Goal: Find specific page/section: Find specific page/section

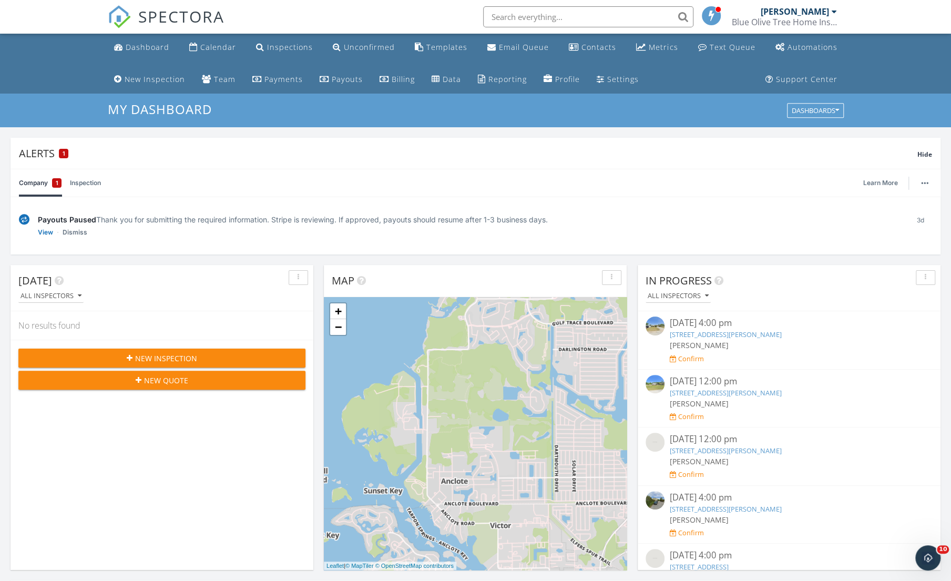
click at [923, 154] on span "Hide" at bounding box center [925, 154] width 15 height 9
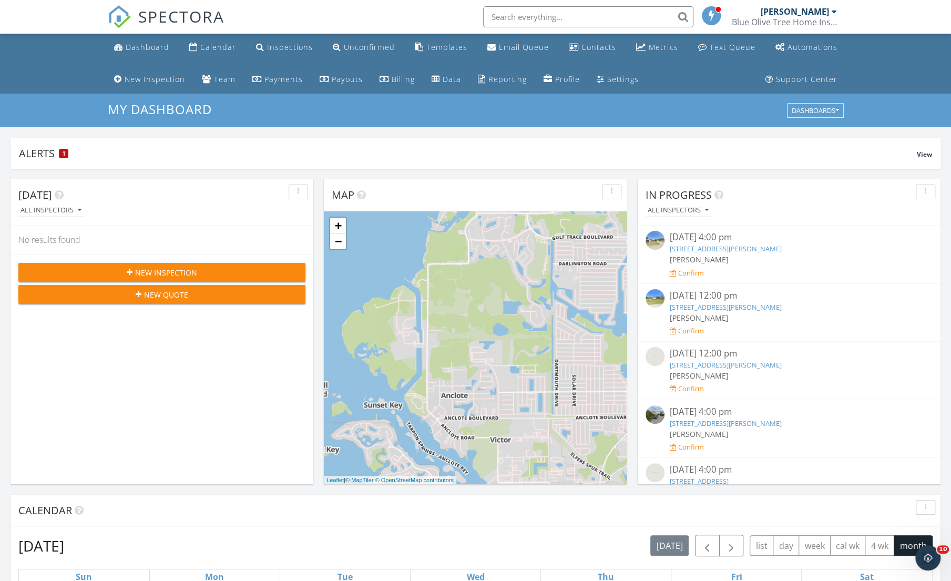
click at [347, 79] on div "Payouts" at bounding box center [347, 79] width 31 height 10
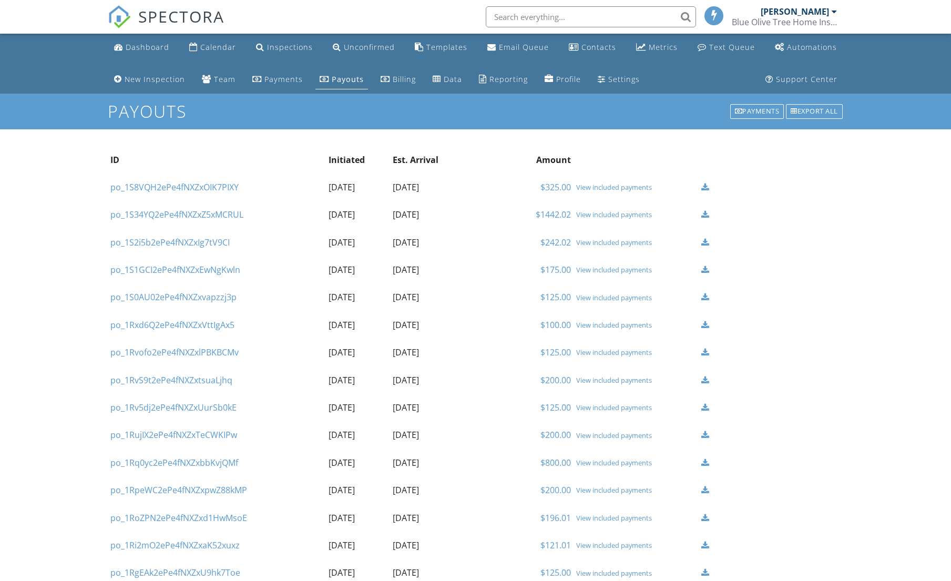
click at [278, 80] on div "Payments" at bounding box center [284, 79] width 38 height 10
click at [119, 46] on div "Dashboard" at bounding box center [118, 47] width 9 height 8
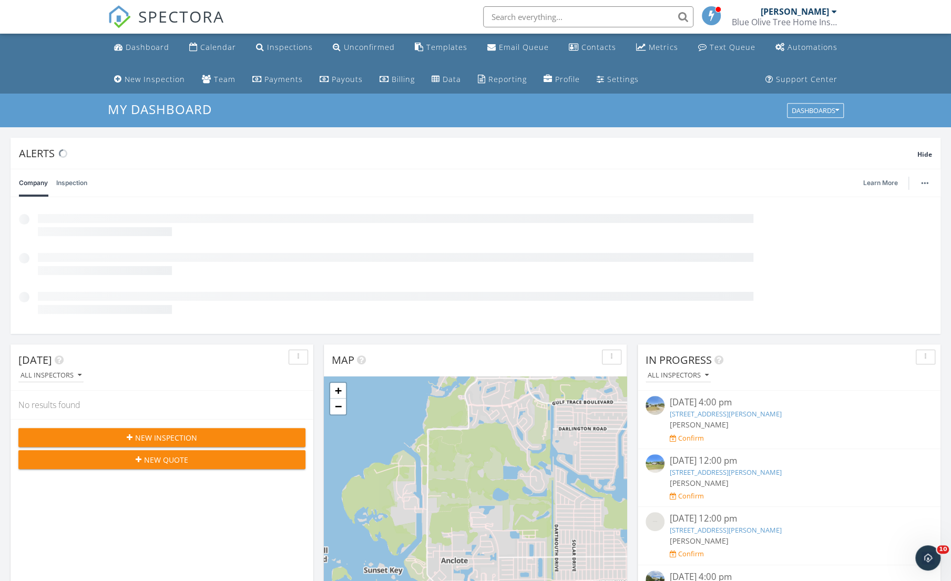
scroll to position [973, 967]
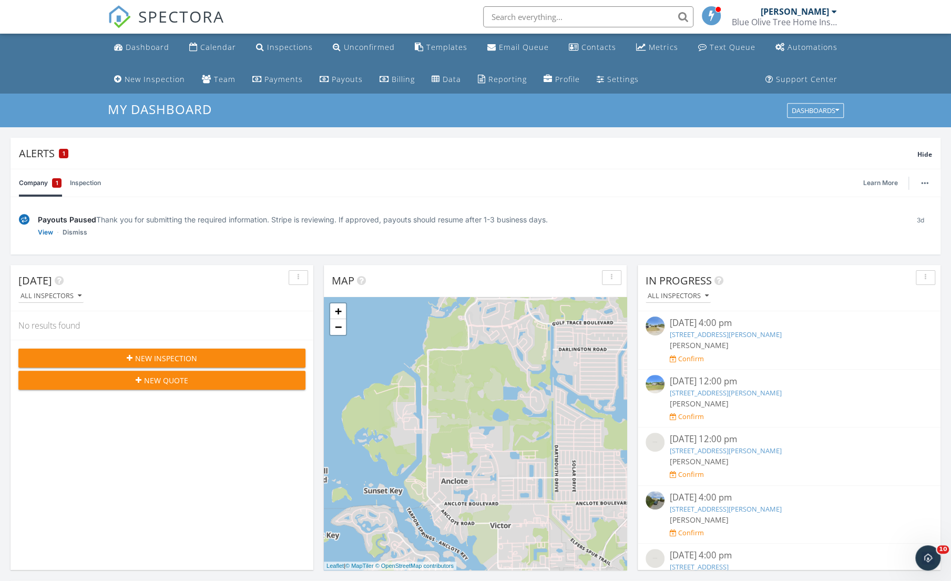
click at [921, 154] on span "Hide" at bounding box center [925, 154] width 15 height 9
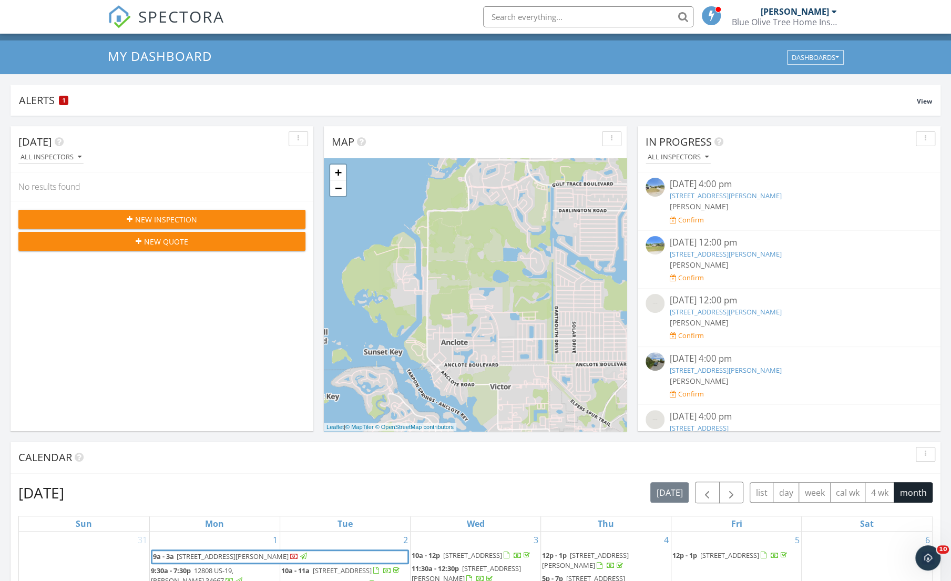
scroll to position [0, 0]
